Goal: Transaction & Acquisition: Purchase product/service

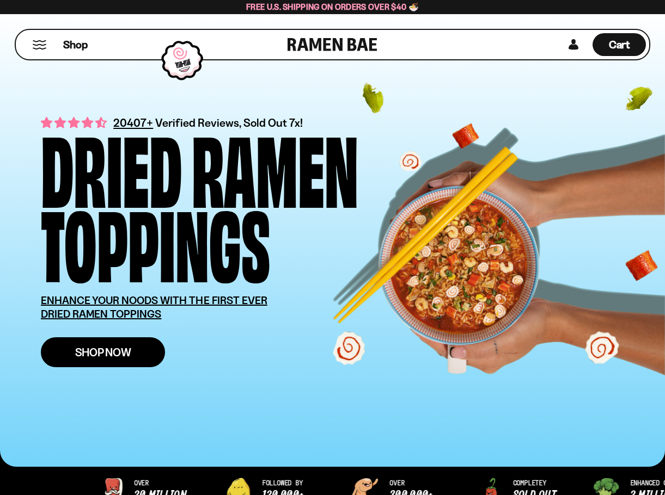
click at [136, 351] on link "Shop Now" at bounding box center [103, 352] width 124 height 30
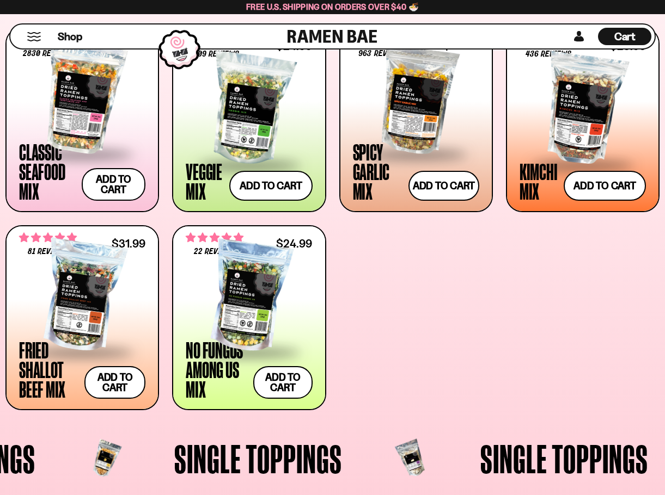
scroll to position [435, 0]
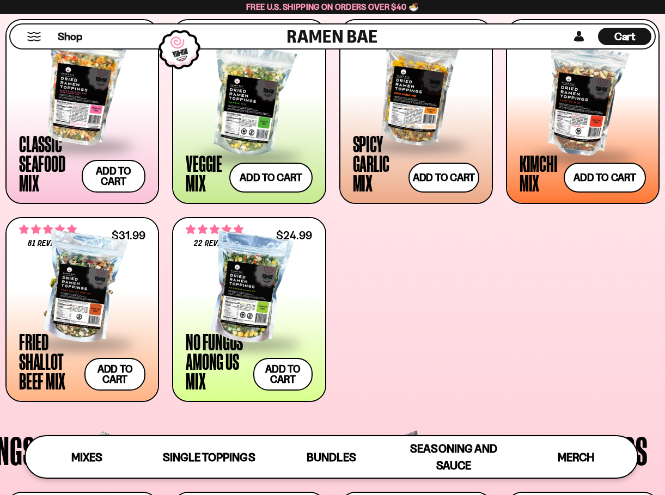
click at [102, 293] on div at bounding box center [82, 288] width 126 height 109
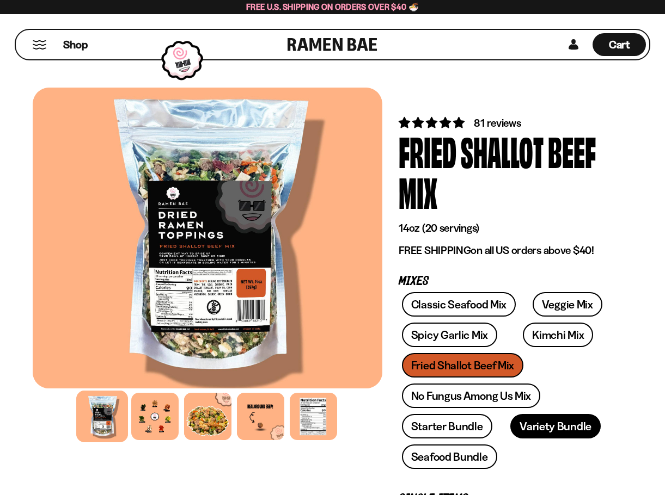
click at [543, 435] on link "Variety Bundle" at bounding box center [555, 426] width 90 height 24
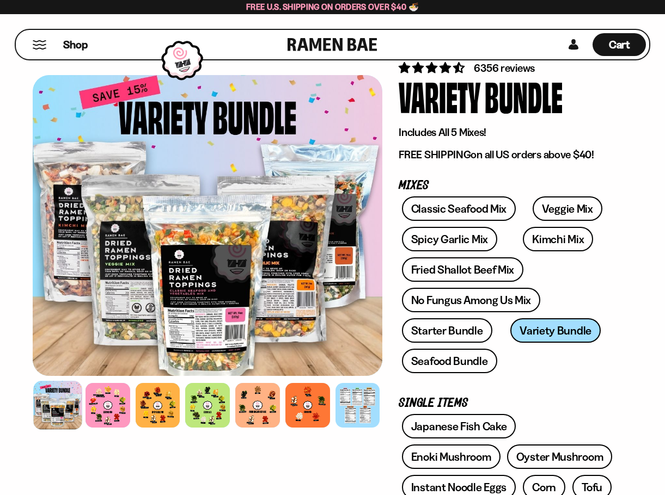
scroll to position [54, 0]
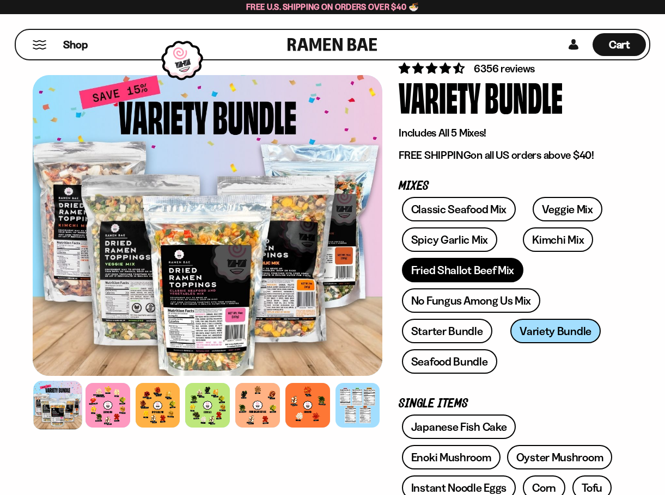
click at [449, 267] on link "Fried Shallot Beef Mix" at bounding box center [462, 270] width 121 height 24
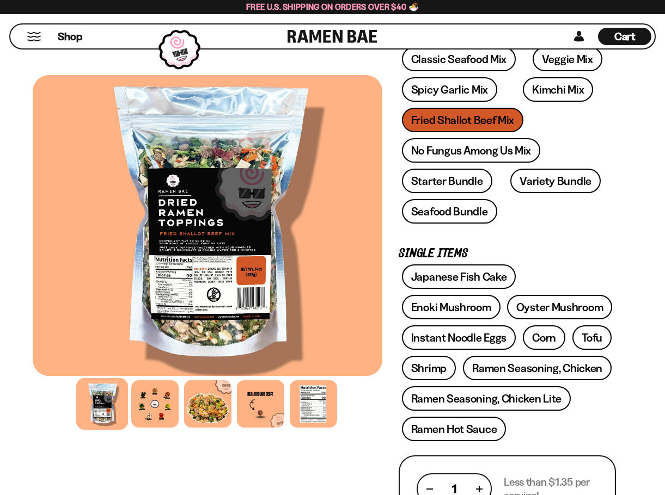
scroll to position [272, 0]
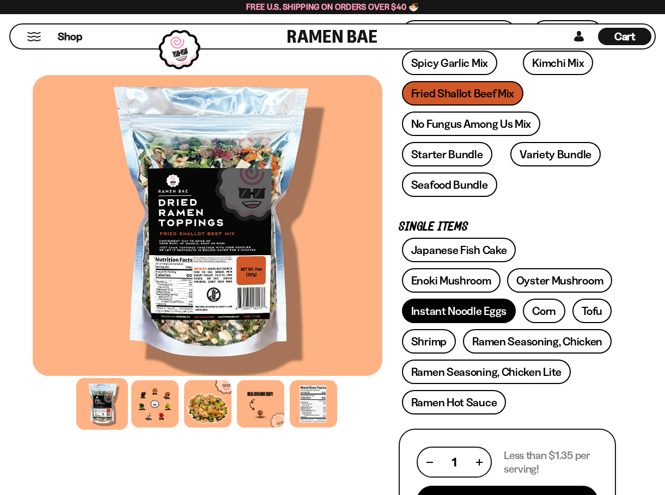
click at [469, 316] on link "Instant Noodle Eggs" at bounding box center [459, 311] width 114 height 24
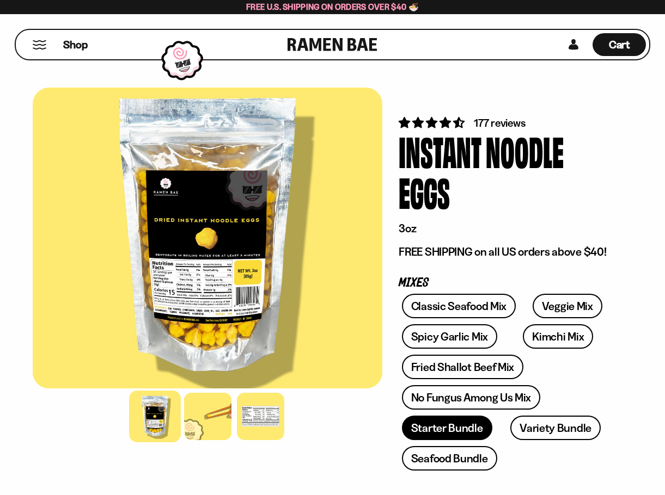
click at [442, 424] on link "Starter Bundle" at bounding box center [447, 428] width 90 height 24
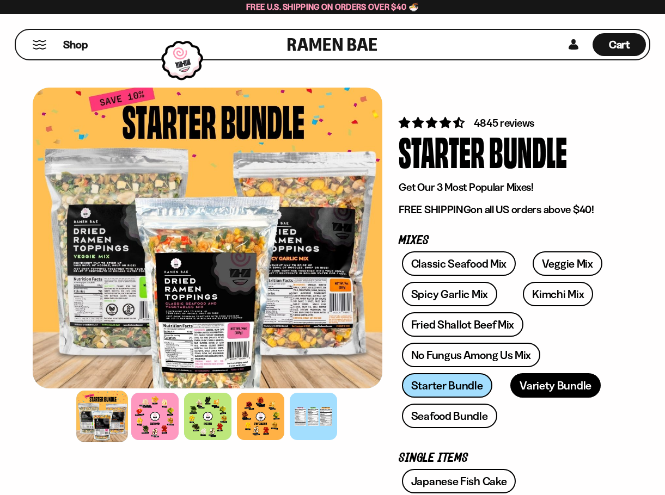
click at [544, 381] on link "Variety Bundle" at bounding box center [555, 385] width 90 height 24
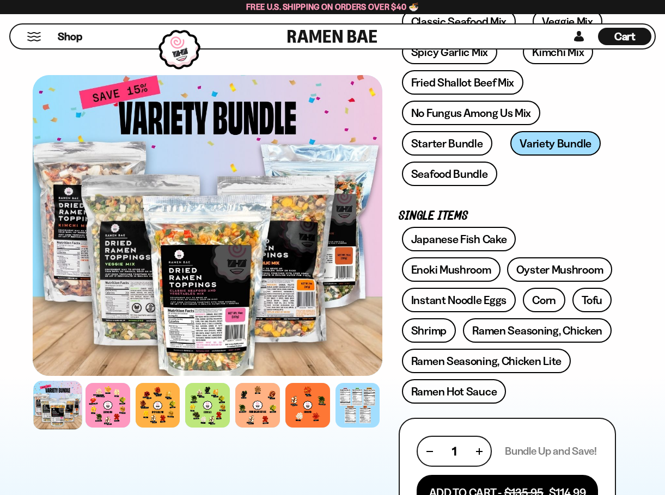
scroll to position [218, 0]
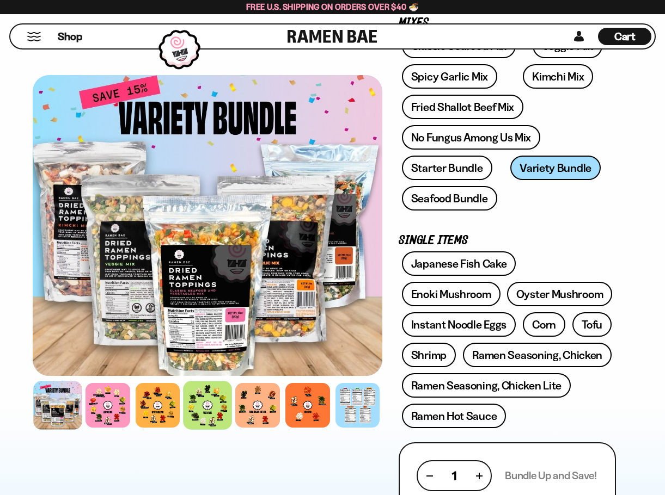
click at [195, 405] on div at bounding box center [207, 406] width 48 height 48
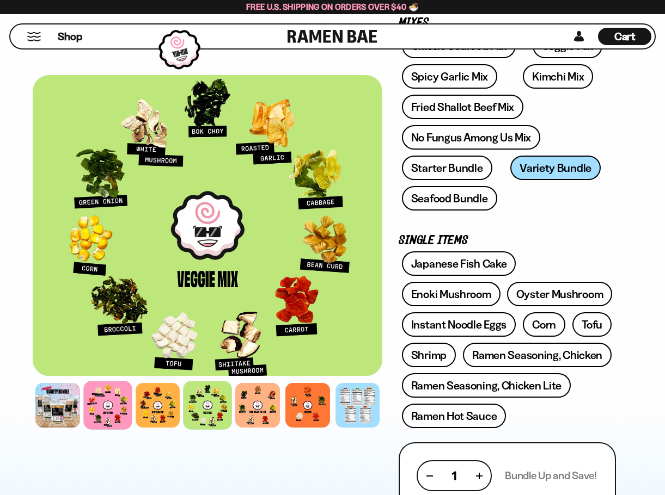
click at [108, 403] on div at bounding box center [107, 406] width 48 height 48
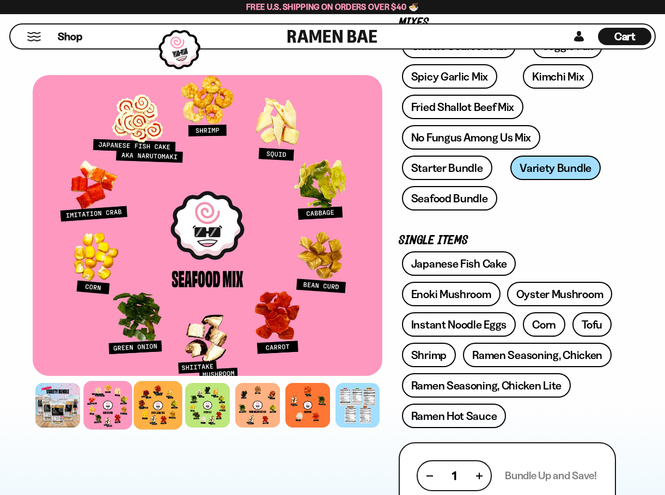
click at [161, 409] on div at bounding box center [157, 406] width 48 height 48
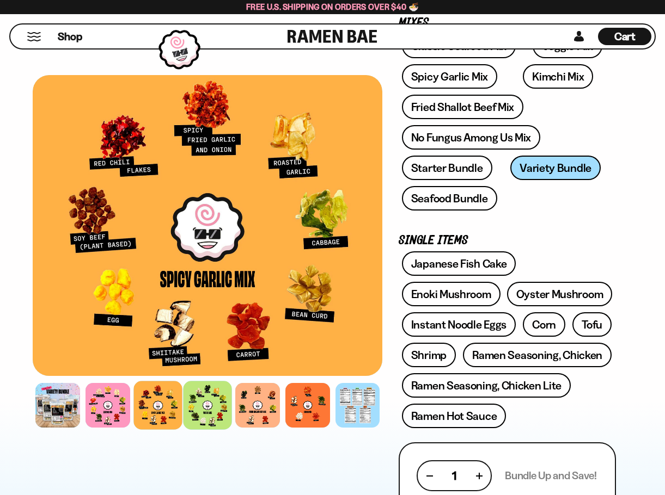
click at [223, 419] on div at bounding box center [207, 406] width 48 height 48
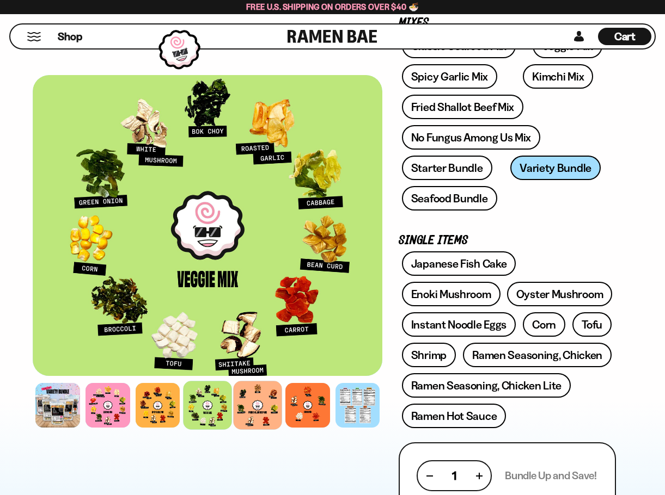
click at [265, 423] on div at bounding box center [257, 406] width 48 height 48
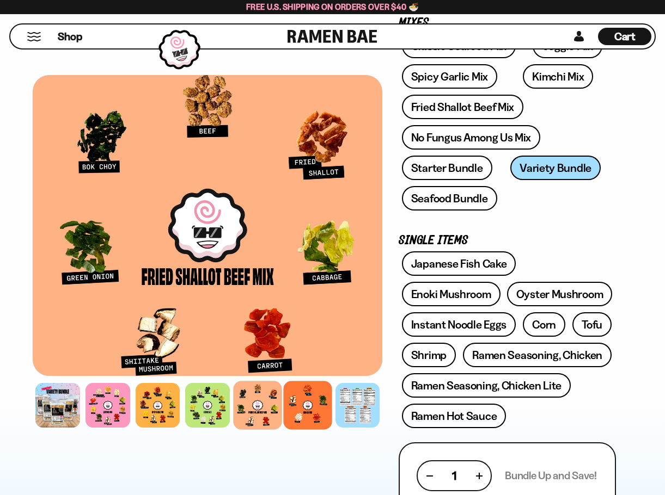
click at [292, 423] on div at bounding box center [307, 406] width 48 height 48
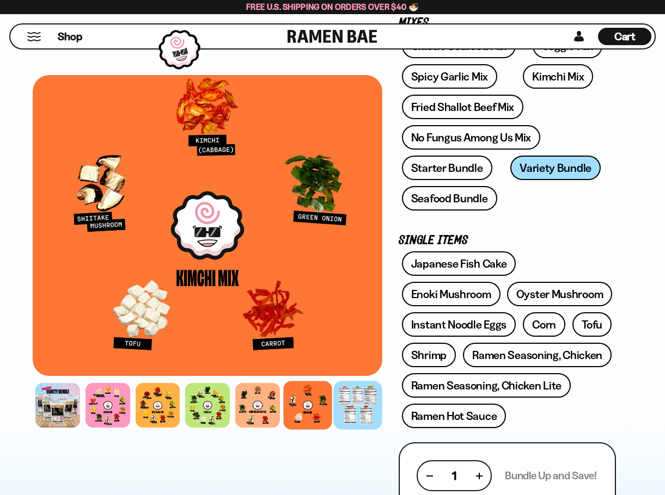
click at [362, 412] on div at bounding box center [357, 406] width 48 height 48
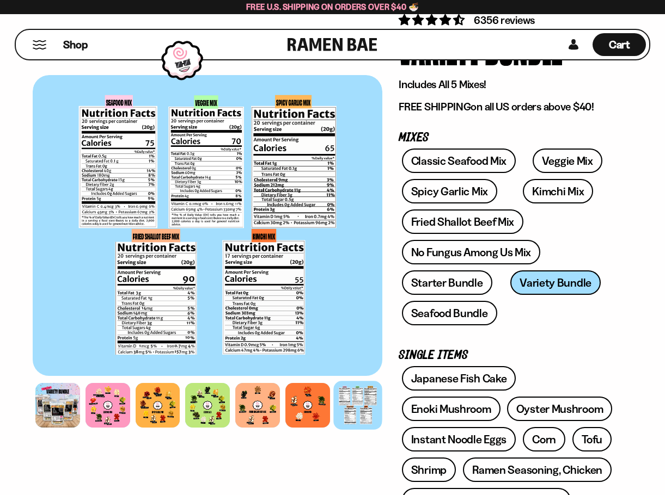
scroll to position [0, 0]
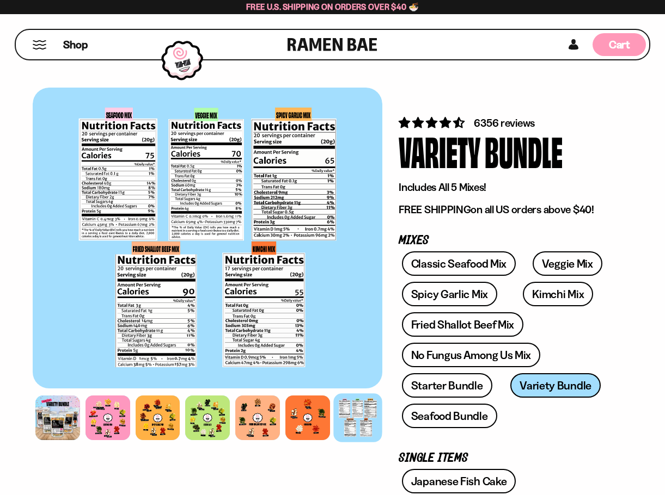
click at [596, 50] on div "Cart D0381C2F-513E-4F90-8A41-6F0A75DCBAAA" at bounding box center [618, 44] width 53 height 23
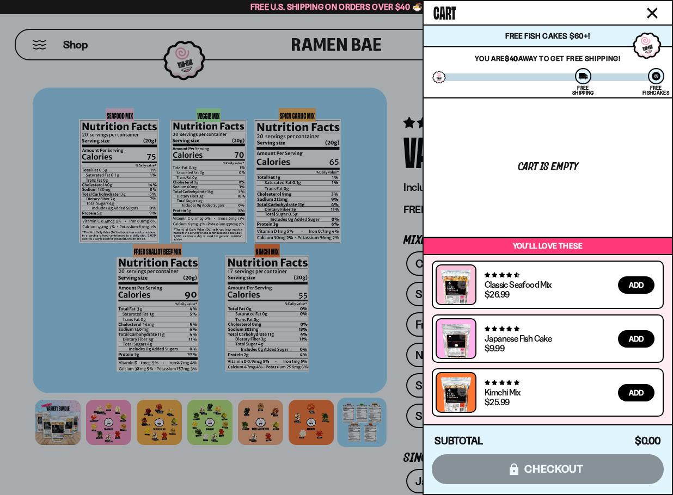
click at [536, 395] on div "436 reviews Kimchi Mix $25.99 Add" at bounding box center [548, 392] width 232 height 48
click at [251, 458] on div at bounding box center [336, 247] width 673 height 495
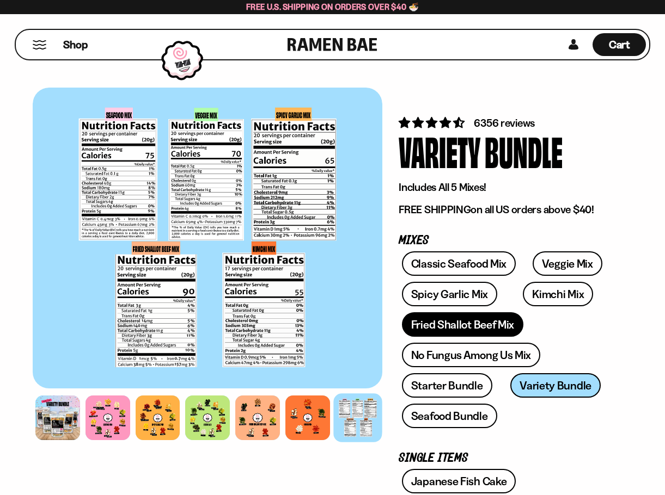
click at [509, 325] on link "Fried Shallot Beef Mix" at bounding box center [462, 324] width 121 height 24
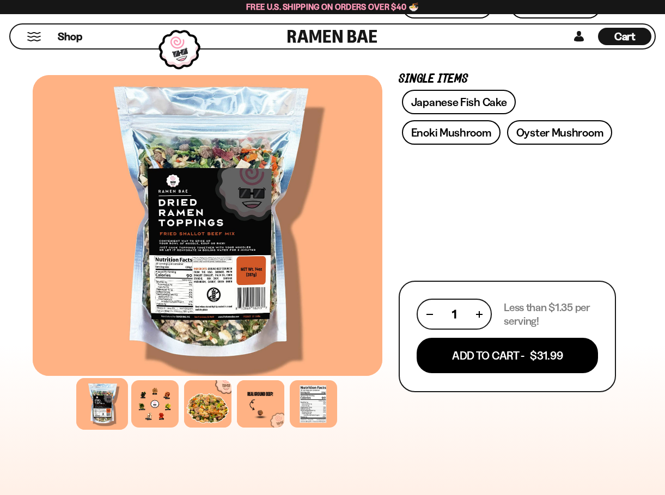
scroll to position [435, 0]
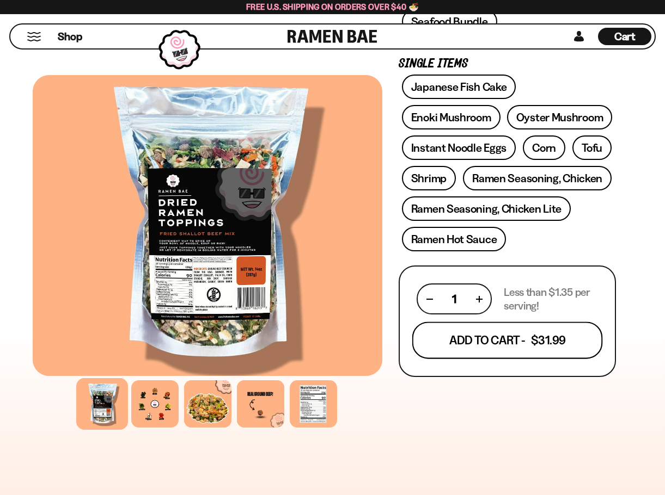
click at [443, 351] on button "Add To Cart - $31.99" at bounding box center [507, 340] width 190 height 37
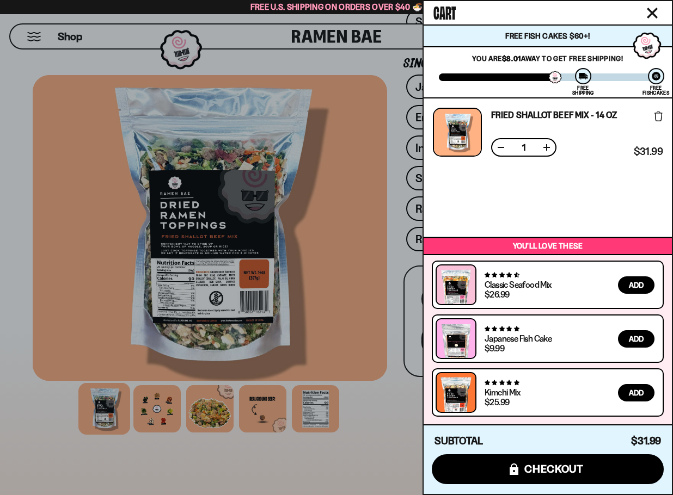
click at [368, 467] on div at bounding box center [336, 247] width 673 height 495
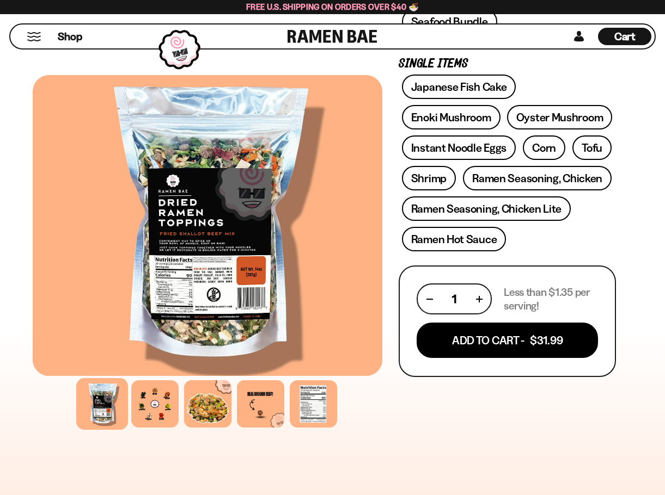
click at [431, 431] on div "81 reviews Fried Shallot Beef Mix 14oz (20 servings) FREE SHIPPING on all US or…" at bounding box center [506, 348] width 217 height 1339
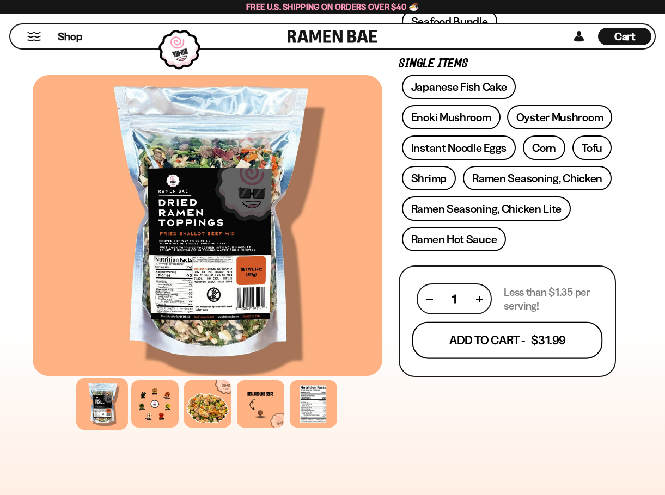
click at [484, 347] on button "Add To Cart - $31.99" at bounding box center [507, 340] width 190 height 37
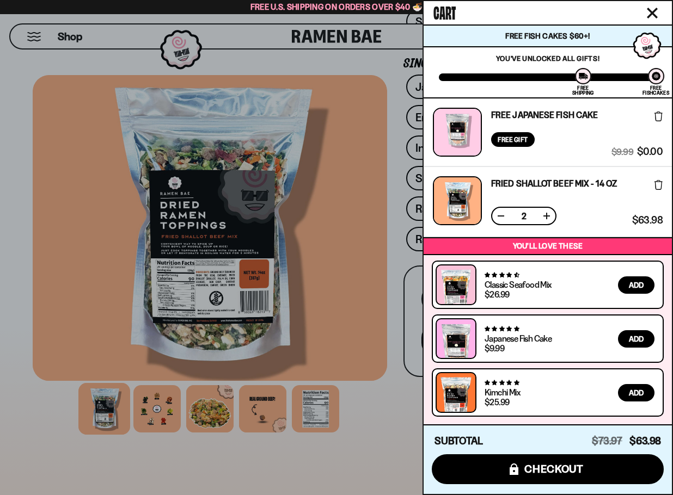
click at [497, 216] on button at bounding box center [500, 216] width 11 height 11
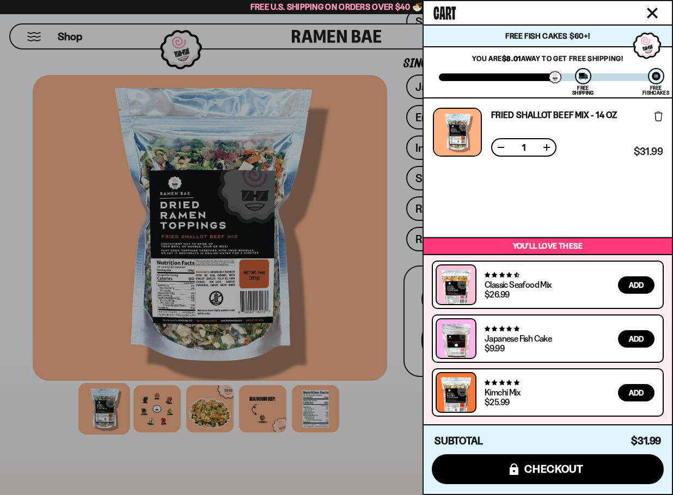
click at [387, 457] on div at bounding box center [336, 247] width 673 height 495
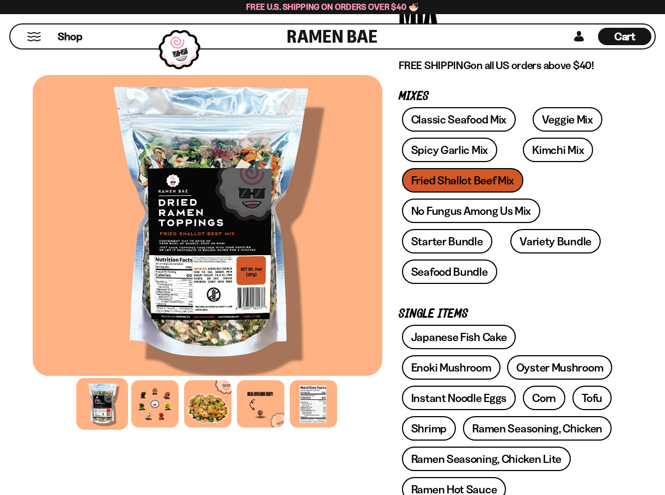
scroll to position [163, 0]
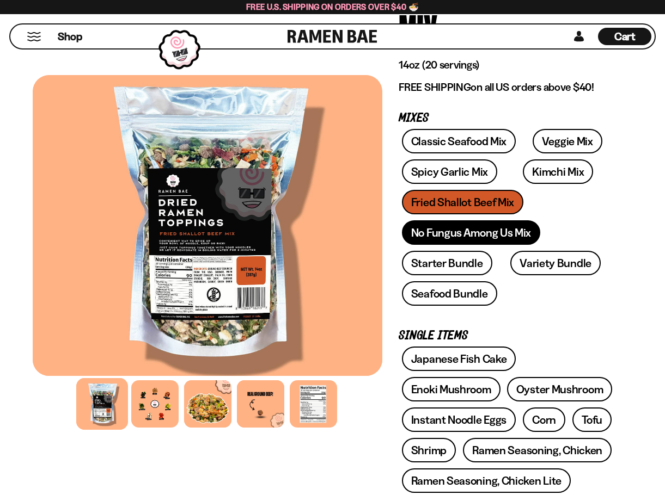
click at [442, 225] on link "No Fungus Among Us Mix" at bounding box center [471, 232] width 138 height 24
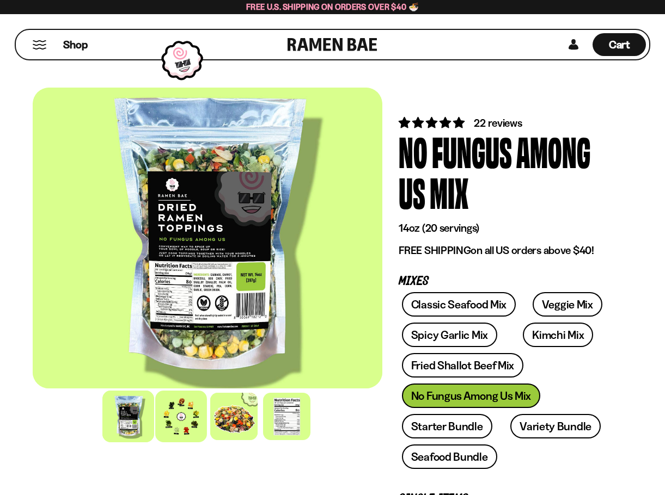
click at [176, 437] on div at bounding box center [181, 417] width 52 height 52
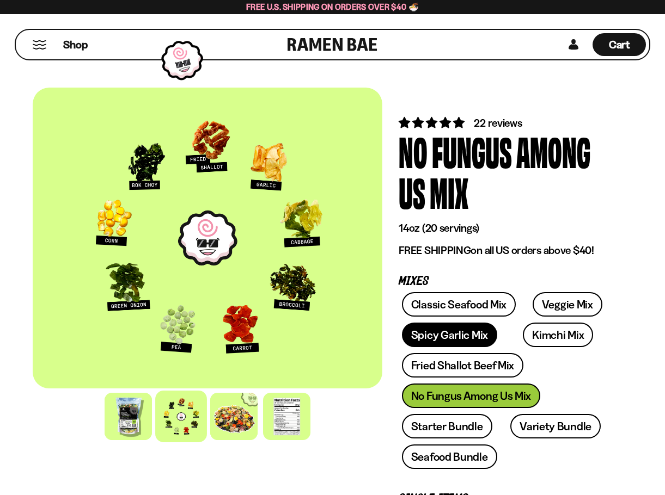
click at [477, 335] on link "Spicy Garlic Mix" at bounding box center [449, 335] width 95 height 24
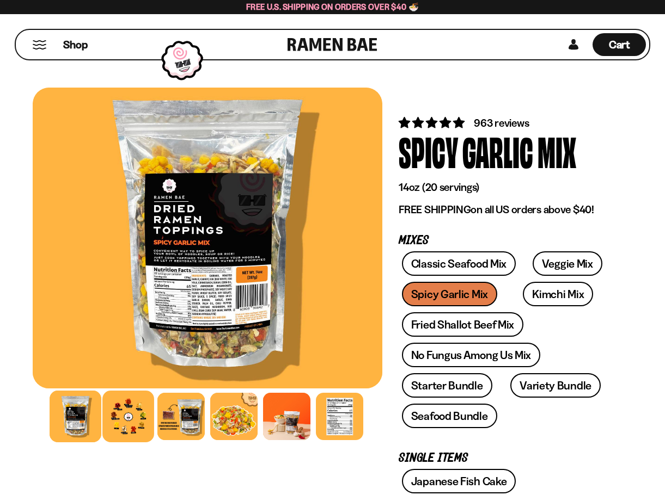
click at [120, 423] on div at bounding box center [128, 417] width 52 height 52
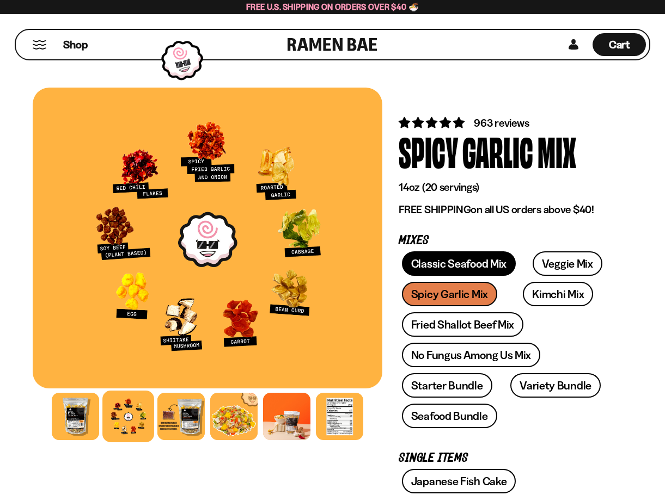
click at [481, 271] on link "Classic Seafood Mix" at bounding box center [459, 263] width 114 height 24
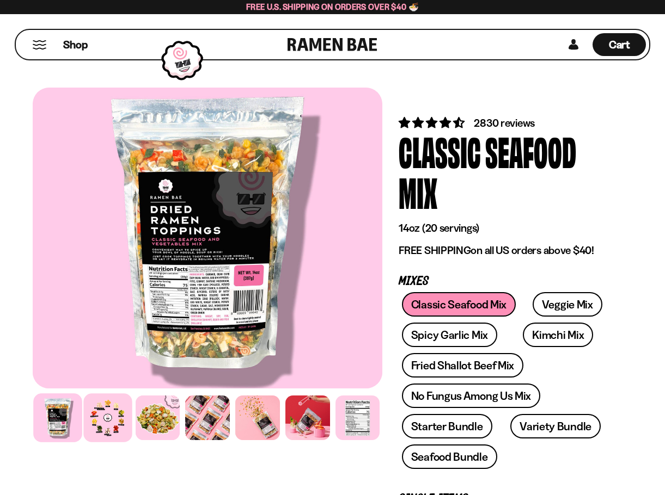
click at [107, 426] on div at bounding box center [107, 418] width 48 height 48
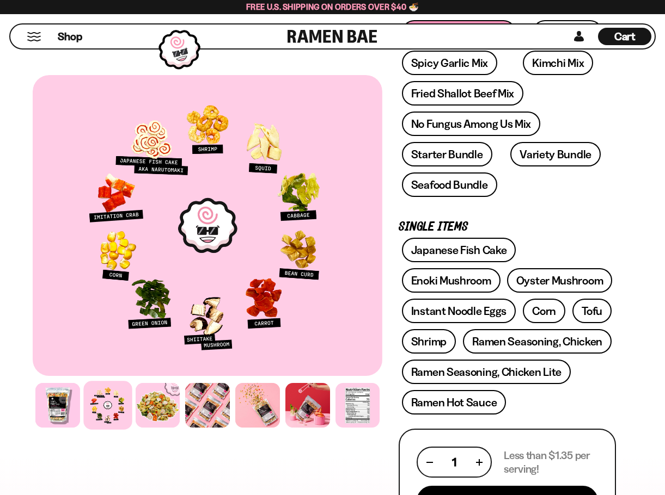
scroll to position [381, 0]
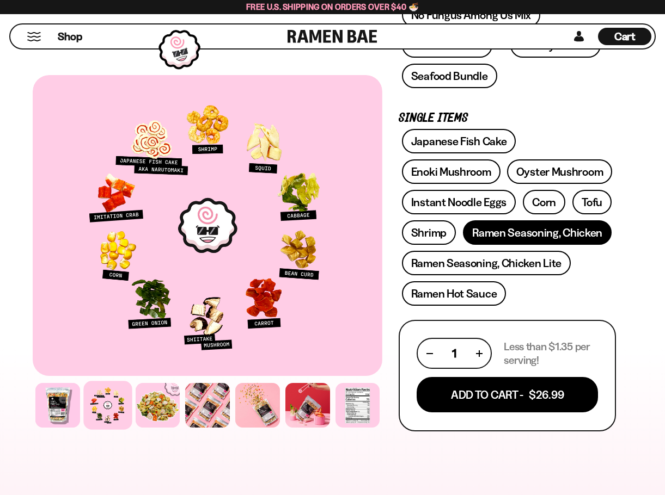
click at [543, 228] on link "Ramen Seasoning, Chicken" at bounding box center [537, 232] width 149 height 24
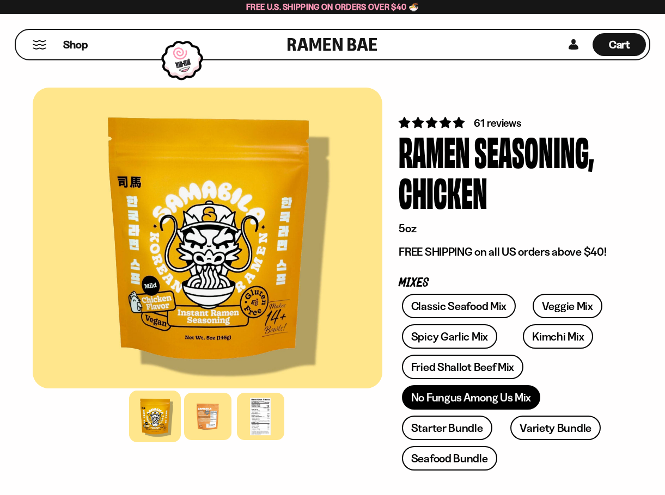
click at [486, 402] on link "No Fungus Among Us Mix" at bounding box center [471, 397] width 138 height 24
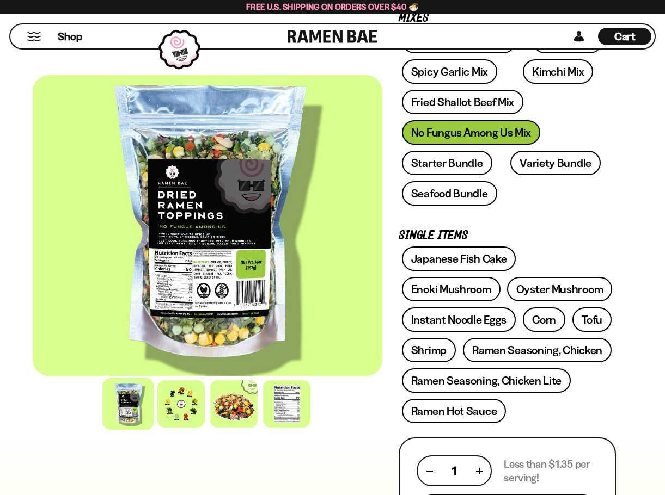
scroll to position [272, 0]
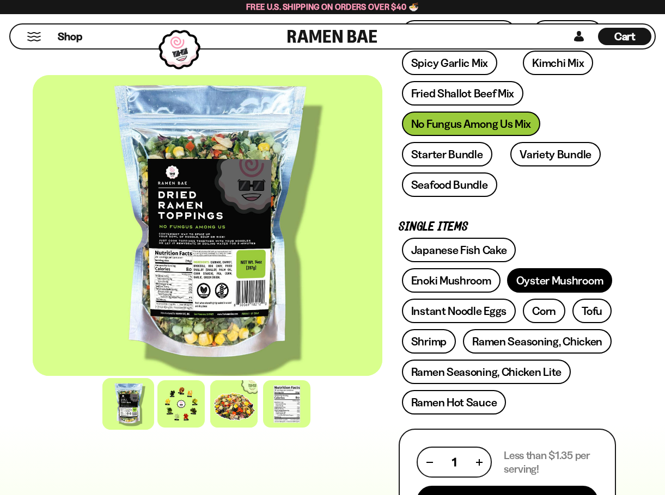
click at [554, 282] on link "Oyster Mushroom" at bounding box center [560, 280] width 106 height 24
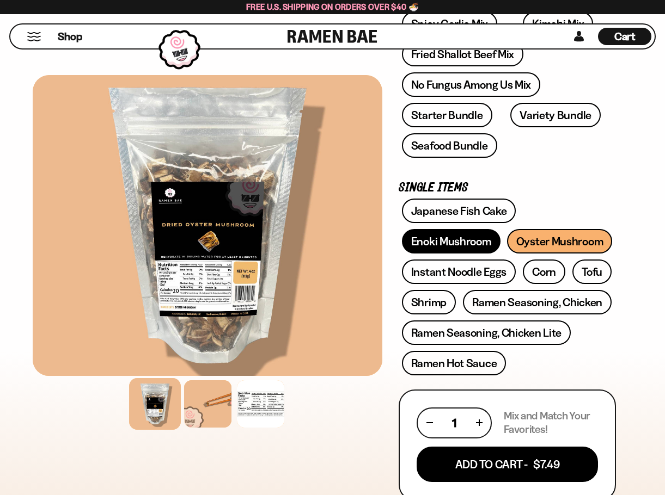
scroll to position [218, 0]
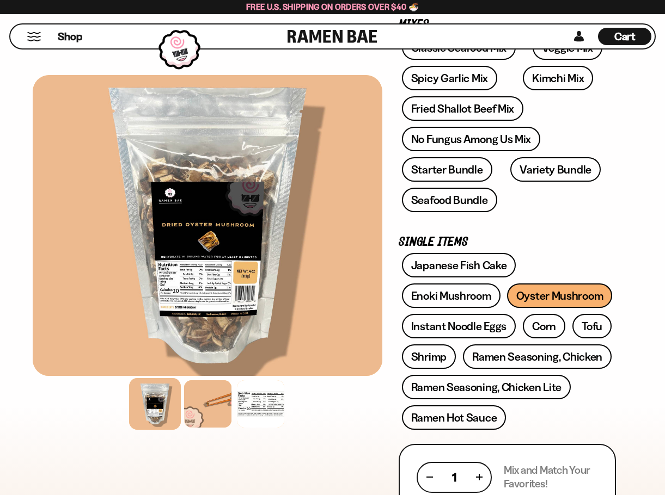
click at [474, 432] on div "Japanese Fish Cake Enoki Mushroom Oyster Mushroom Instant Noodle Eggs Corn" at bounding box center [506, 344] width 217 height 183
click at [476, 426] on link "Ramen Hot Sauce" at bounding box center [454, 417] width 105 height 24
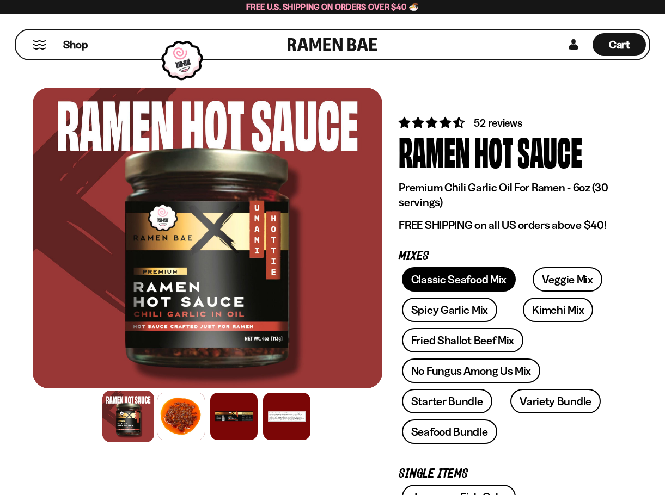
click at [458, 287] on link "Classic Seafood Mix" at bounding box center [459, 279] width 114 height 24
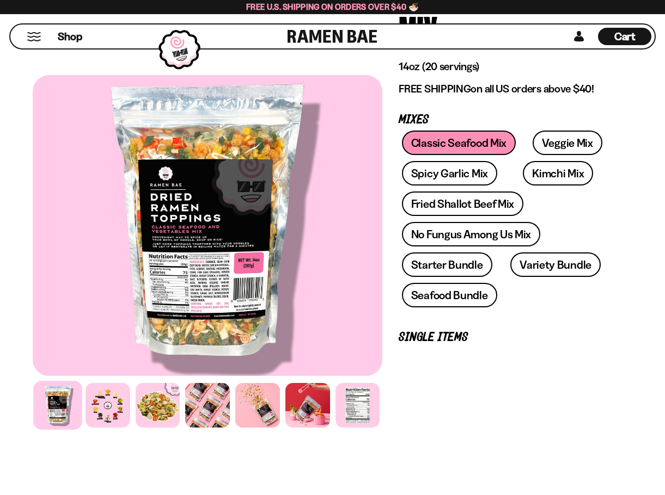
scroll to position [163, 0]
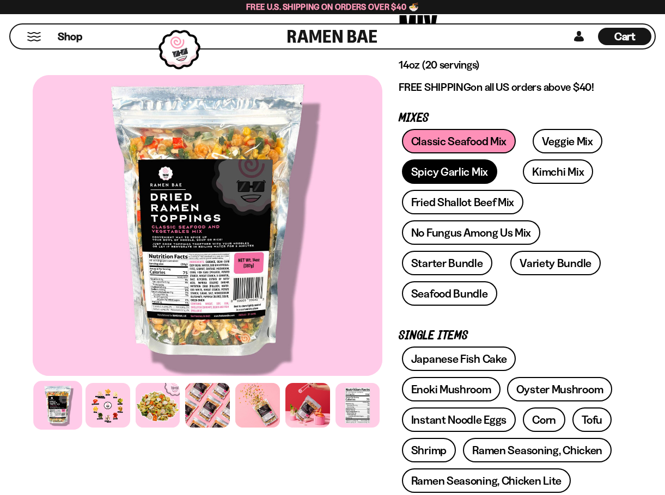
click at [452, 171] on link "Spicy Garlic Mix" at bounding box center [449, 171] width 95 height 24
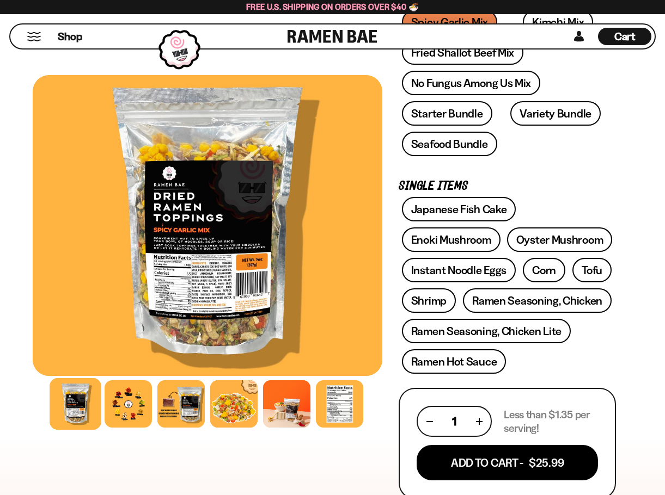
scroll to position [435, 0]
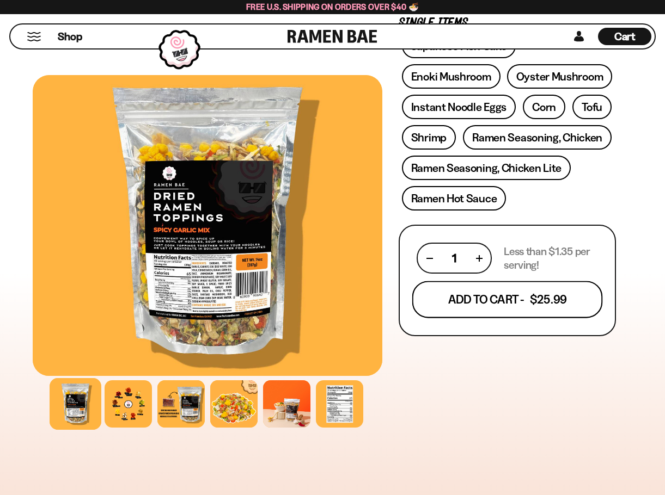
click at [489, 297] on button "Add To Cart - $25.99" at bounding box center [507, 299] width 190 height 37
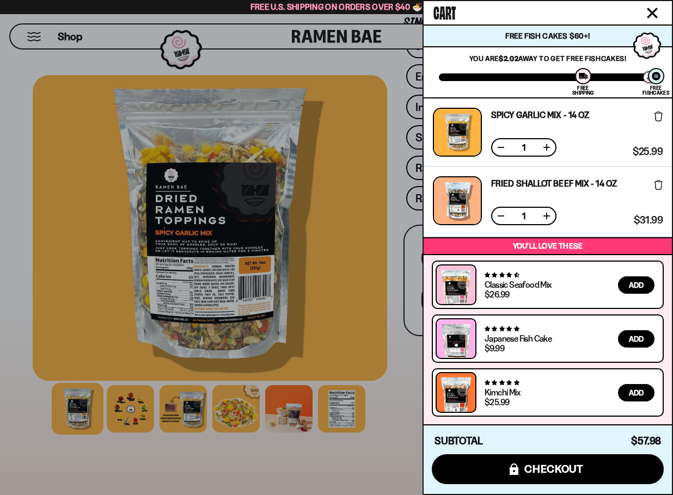
click at [342, 465] on div at bounding box center [336, 247] width 673 height 495
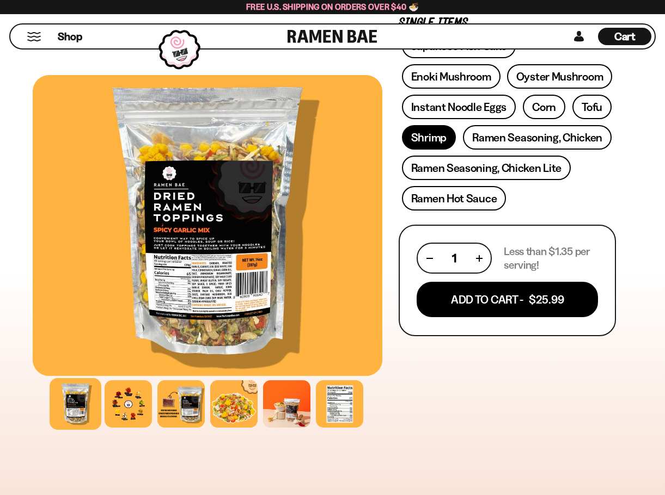
click at [435, 142] on link "Shrimp" at bounding box center [429, 137] width 54 height 24
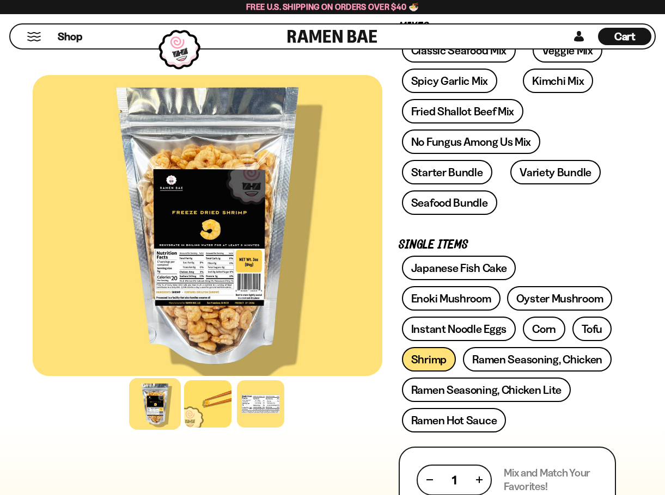
scroll to position [218, 0]
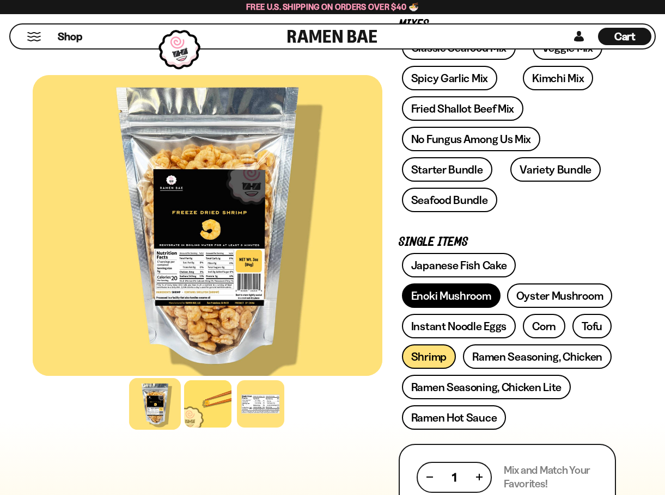
click at [431, 301] on link "Enoki Mushroom" at bounding box center [451, 296] width 99 height 24
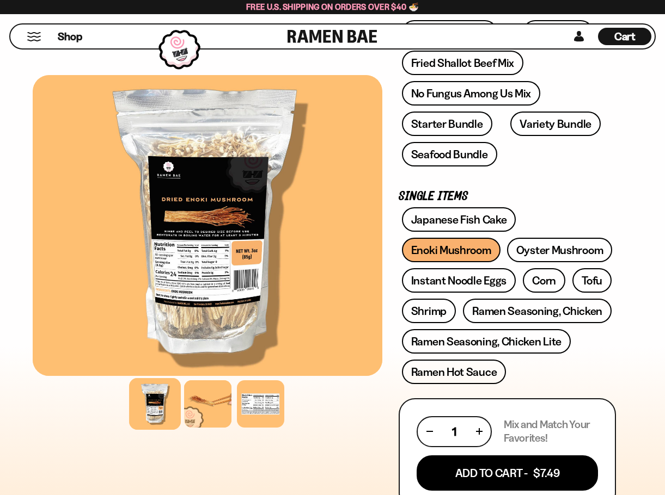
scroll to position [327, 0]
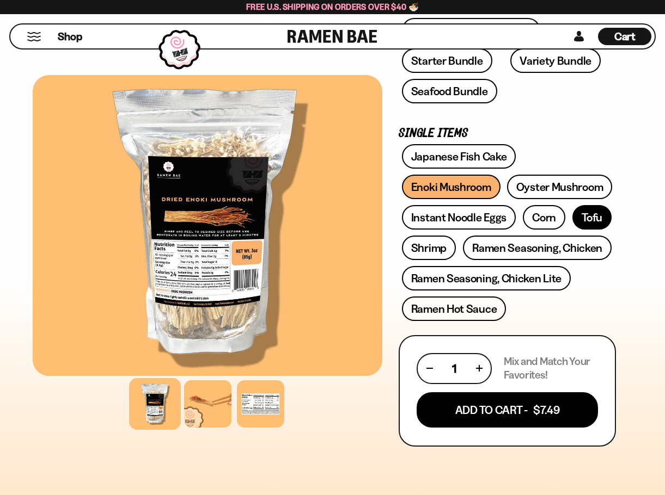
click at [591, 219] on link "Tofu" at bounding box center [591, 217] width 39 height 24
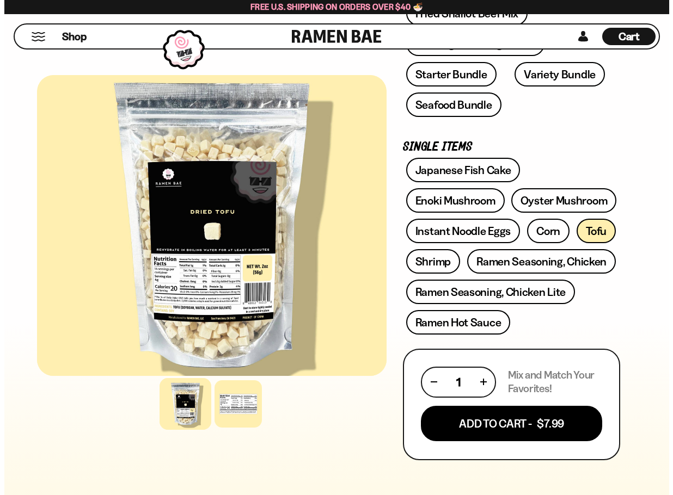
scroll to position [327, 0]
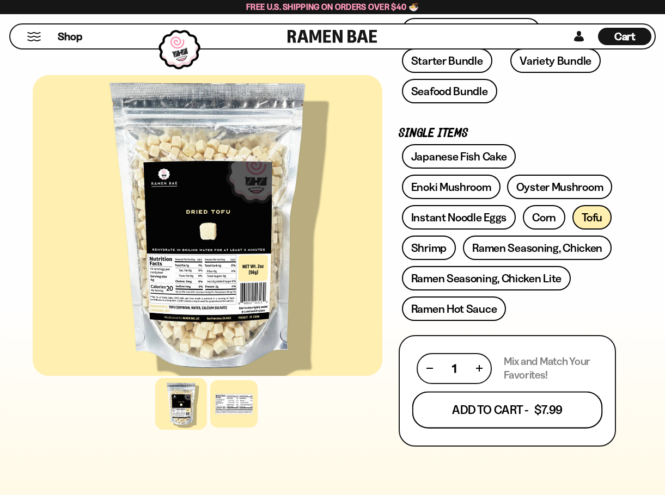
click at [500, 410] on button "Add To Cart - $7.99" at bounding box center [507, 409] width 190 height 37
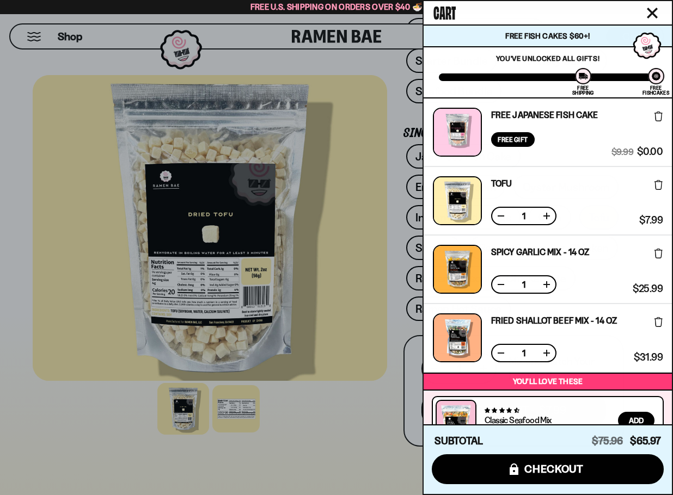
click at [656, 78] on div at bounding box center [656, 76] width 16 height 16
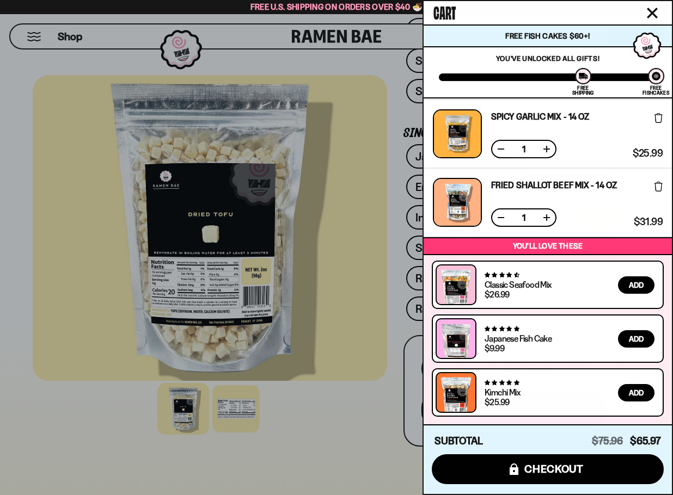
scroll to position [0, 0]
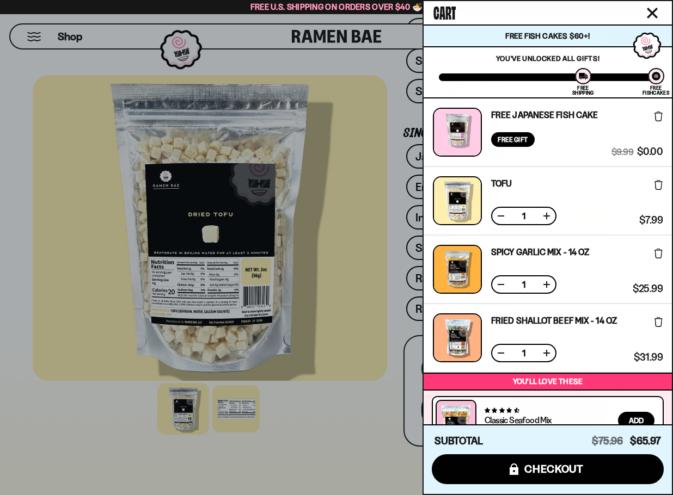
click at [511, 132] on div "Free Gift" at bounding box center [513, 139] width 44 height 15
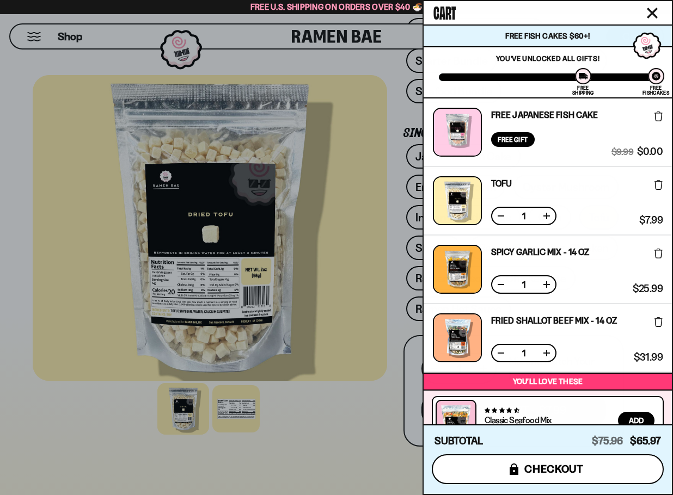
click at [550, 477] on button "icons8-lock checkout" at bounding box center [548, 469] width 232 height 30
